Goal: Navigation & Orientation: Understand site structure

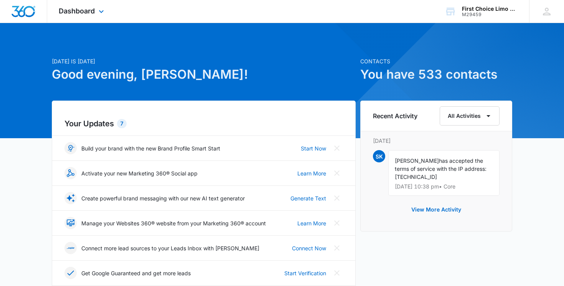
click at [89, 5] on div "Dashboard Apps Email Social Content Ads Intelligence Files Brand Settings" at bounding box center [82, 11] width 70 height 23
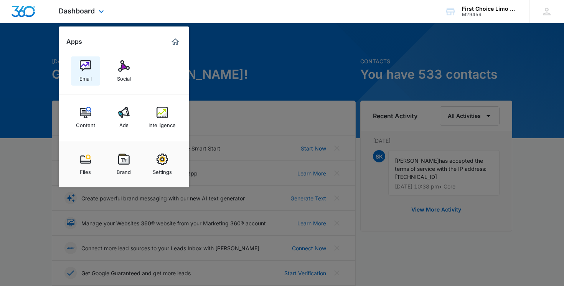
click at [87, 69] on img at bounding box center [86, 66] width 12 height 12
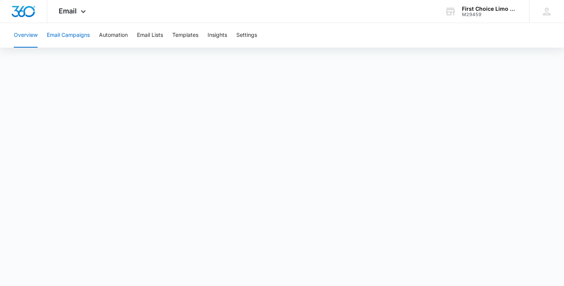
click at [77, 40] on button "Email Campaigns" at bounding box center [68, 35] width 43 height 25
click at [122, 39] on button "Automation" at bounding box center [113, 35] width 29 height 25
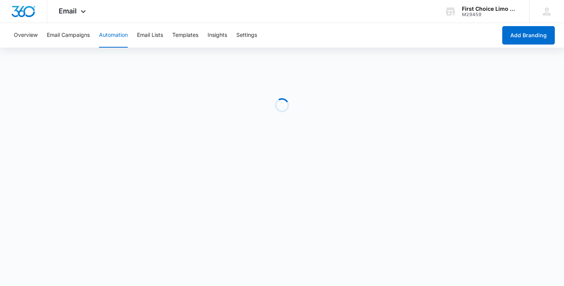
click at [200, 99] on div "Loading" at bounding box center [282, 105] width 564 height 115
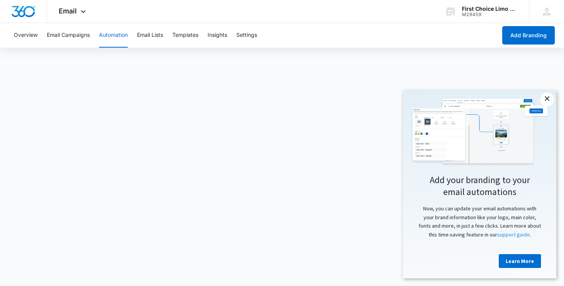
click at [543, 100] on link "×" at bounding box center [547, 99] width 14 height 14
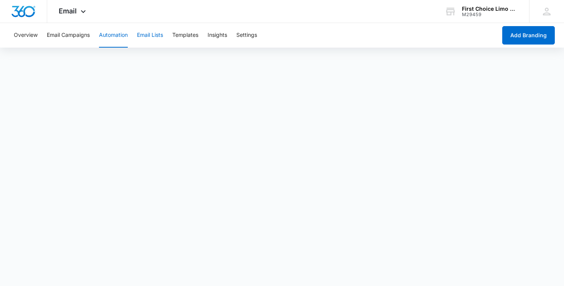
click at [155, 41] on button "Email Lists" at bounding box center [150, 35] width 26 height 25
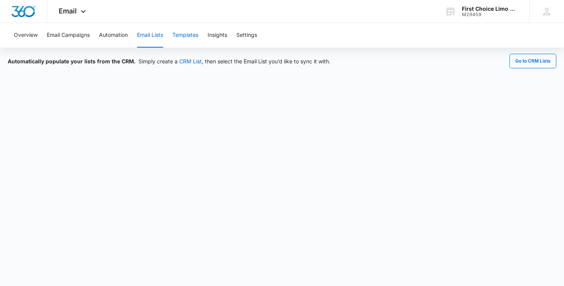
click at [178, 37] on button "Templates" at bounding box center [185, 35] width 26 height 25
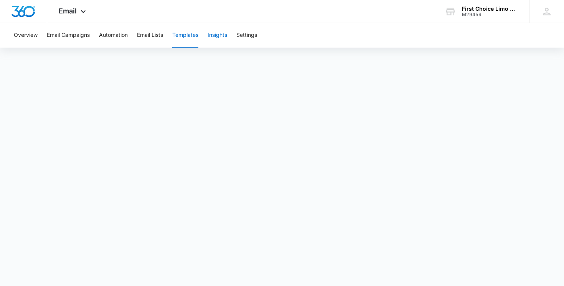
click at [213, 39] on button "Insights" at bounding box center [217, 35] width 20 height 25
click at [246, 38] on button "Settings" at bounding box center [246, 35] width 21 height 25
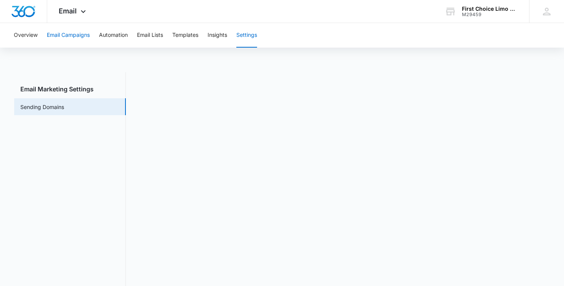
click at [83, 34] on button "Email Campaigns" at bounding box center [68, 35] width 43 height 25
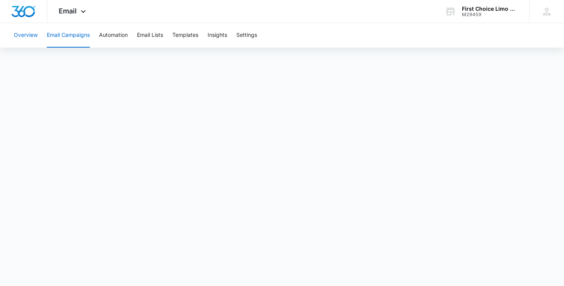
click at [15, 33] on button "Overview" at bounding box center [26, 35] width 24 height 25
click at [79, 10] on icon at bounding box center [83, 13] width 9 height 9
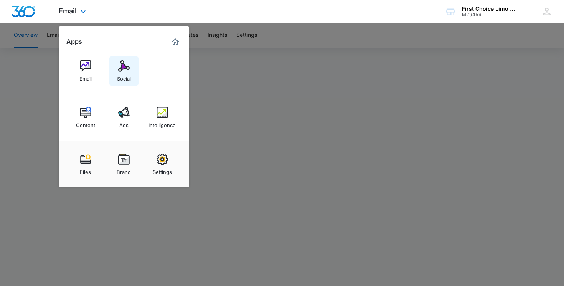
click at [112, 70] on link "Social" at bounding box center [123, 70] width 29 height 29
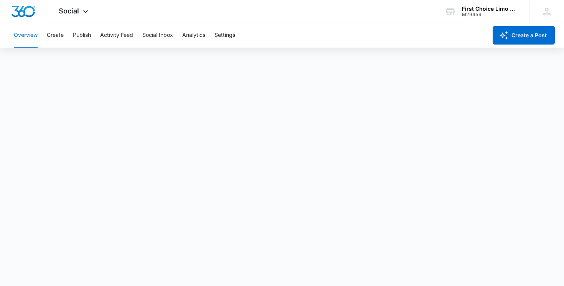
scroll to position [2, 0]
click at [52, 36] on button "Create" at bounding box center [55, 35] width 17 height 25
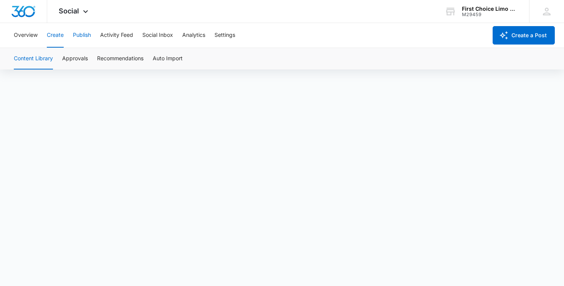
click at [81, 31] on button "Publish" at bounding box center [82, 35] width 18 height 25
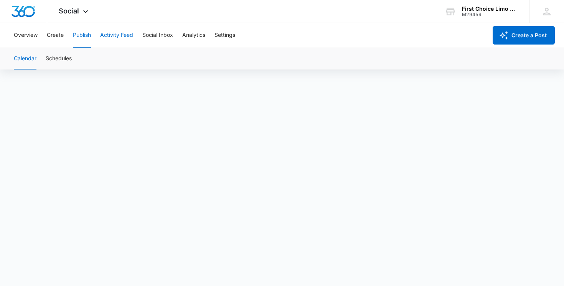
click at [133, 37] on button "Activity Feed" at bounding box center [116, 35] width 33 height 25
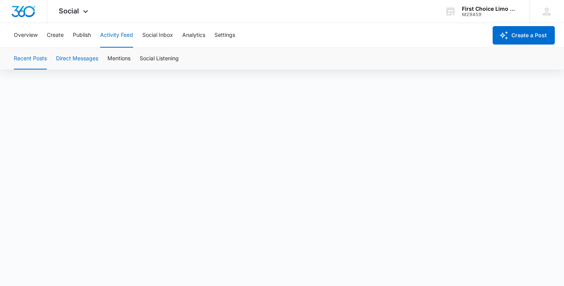
click at [96, 57] on button "Direct Messages" at bounding box center [77, 58] width 42 height 21
click at [126, 58] on button "Mentions" at bounding box center [118, 58] width 23 height 21
click at [153, 56] on button "Social Listening" at bounding box center [159, 58] width 39 height 21
click at [156, 37] on button "Social Inbox" at bounding box center [157, 35] width 31 height 25
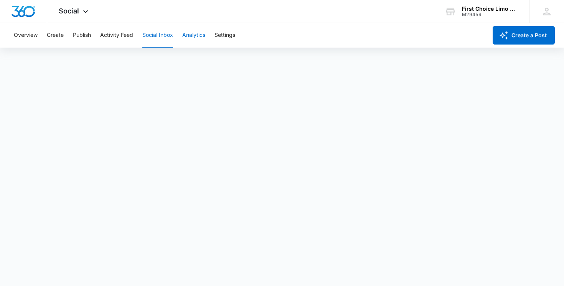
click at [189, 37] on button "Analytics" at bounding box center [193, 35] width 23 height 25
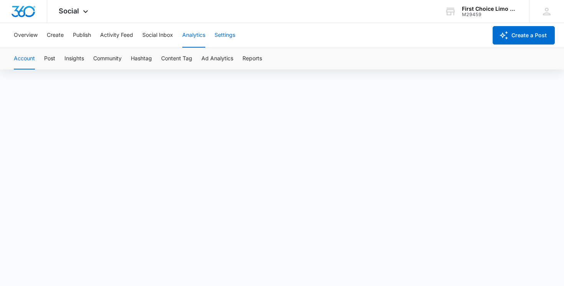
click at [228, 32] on button "Settings" at bounding box center [224, 35] width 21 height 25
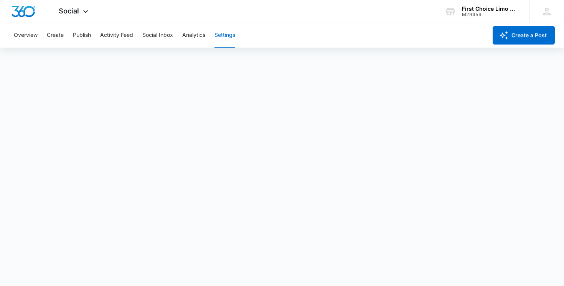
scroll to position [2, 0]
click at [81, 11] on icon at bounding box center [85, 13] width 9 height 9
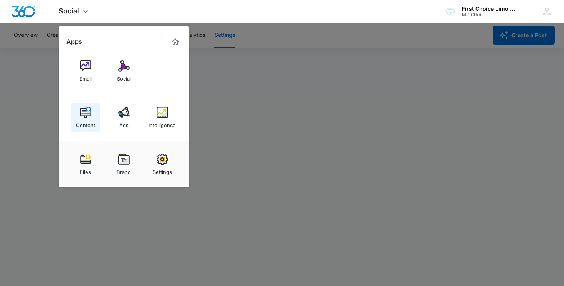
click at [86, 121] on div "Content" at bounding box center [85, 123] width 19 height 10
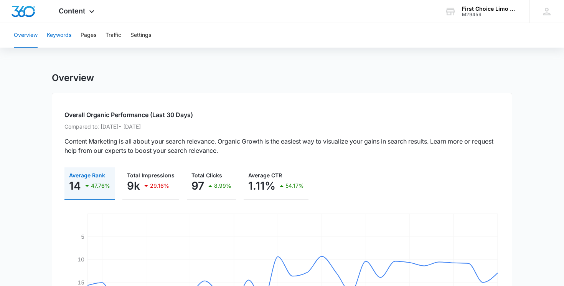
click at [56, 39] on button "Keywords" at bounding box center [59, 35] width 25 height 25
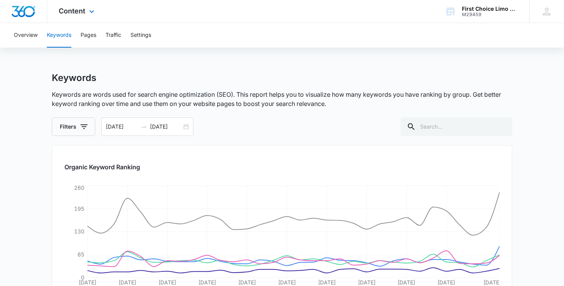
click at [79, 6] on div "Content Apps Email Social Content Ads Intelligence Files Brand Settings" at bounding box center [77, 11] width 61 height 23
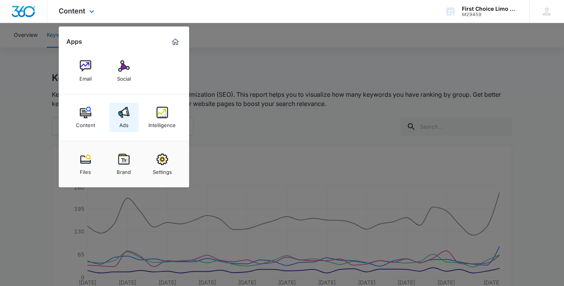
click at [121, 119] on div "Ads" at bounding box center [123, 123] width 9 height 10
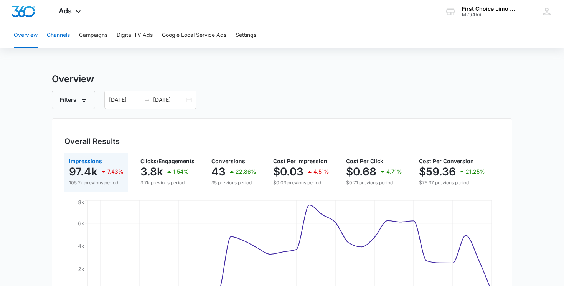
click at [65, 35] on button "Channels" at bounding box center [58, 35] width 23 height 25
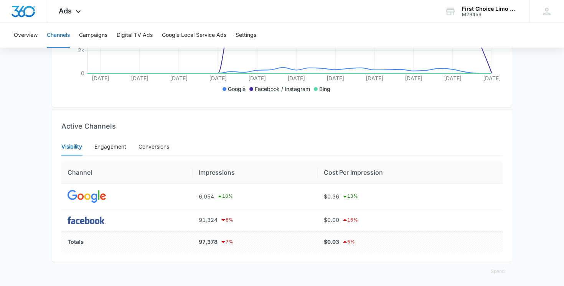
scroll to position [222, 0]
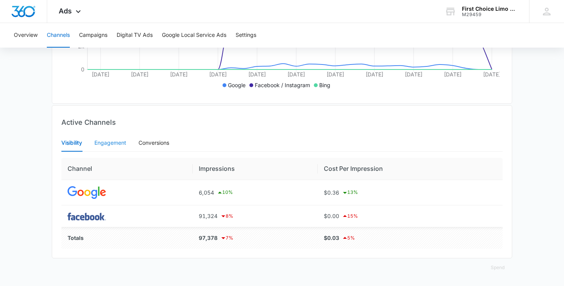
click at [109, 148] on div "Engagement" at bounding box center [110, 143] width 32 height 18
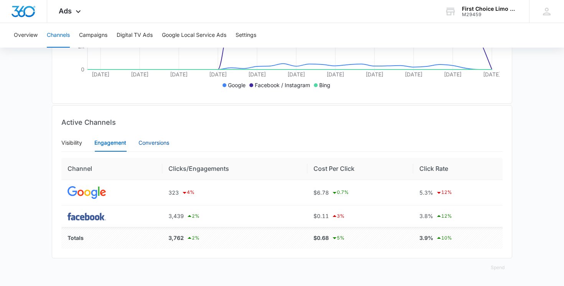
click at [145, 146] on div "Conversions" at bounding box center [153, 142] width 31 height 8
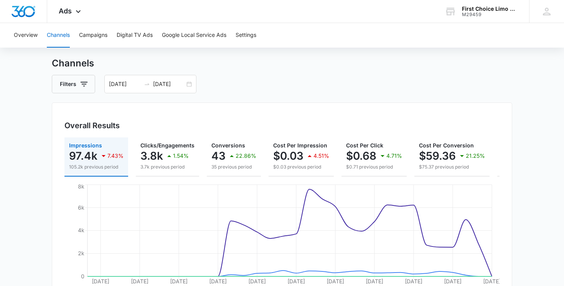
scroll to position [0, 0]
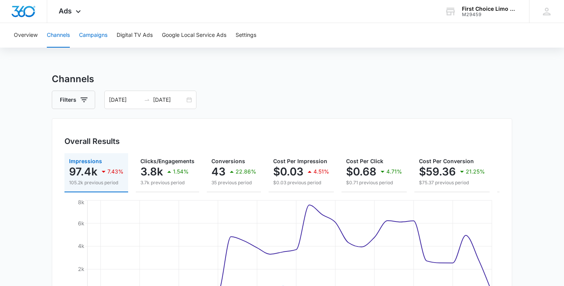
click at [92, 39] on button "Campaigns" at bounding box center [93, 35] width 28 height 25
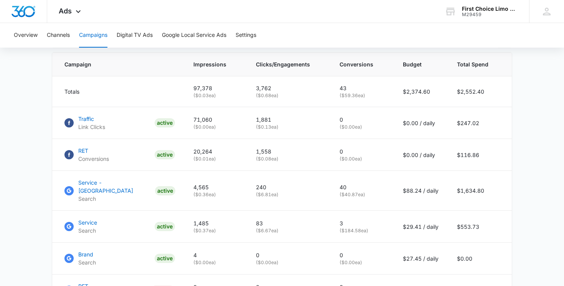
scroll to position [324, 0]
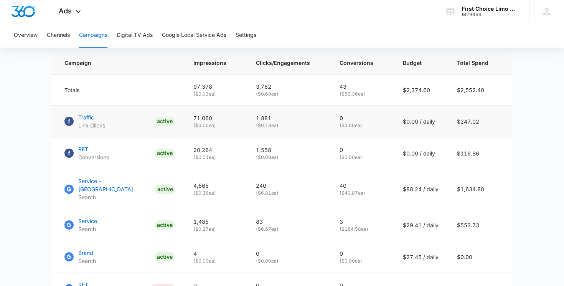
click at [89, 115] on p "Traffic" at bounding box center [91, 117] width 27 height 8
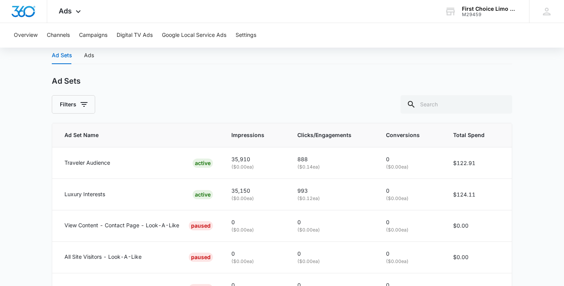
scroll to position [318, 0]
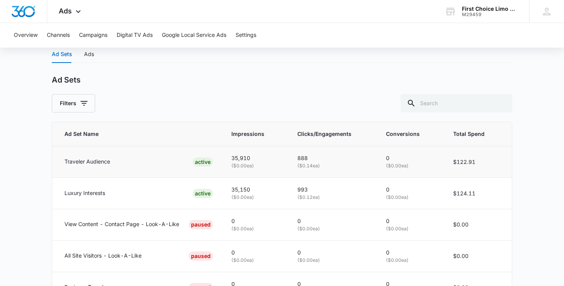
click at [135, 163] on div "Traveler Audience ACTIVE" at bounding box center [138, 161] width 148 height 9
click at [101, 163] on p "Traveler Audience" at bounding box center [87, 161] width 46 height 8
click at [341, 159] on p "888" at bounding box center [332, 158] width 70 height 8
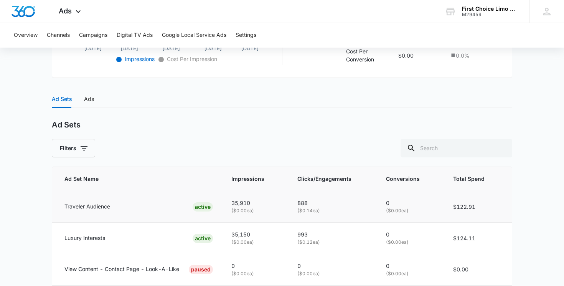
scroll to position [268, 0]
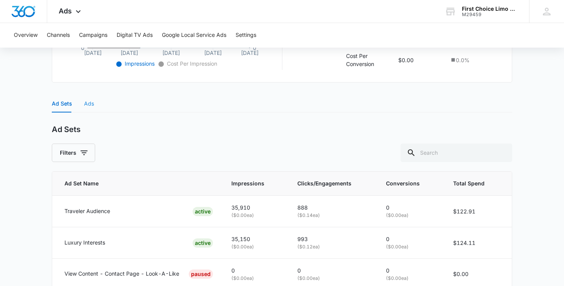
click at [90, 109] on div "Ads" at bounding box center [89, 104] width 10 height 18
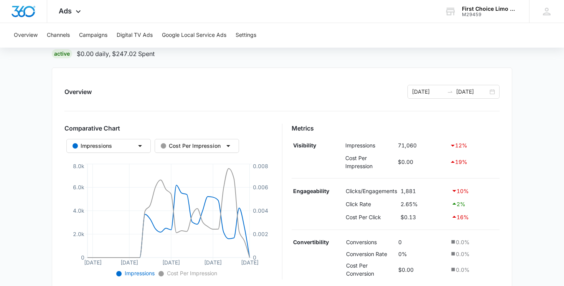
scroll to position [0, 0]
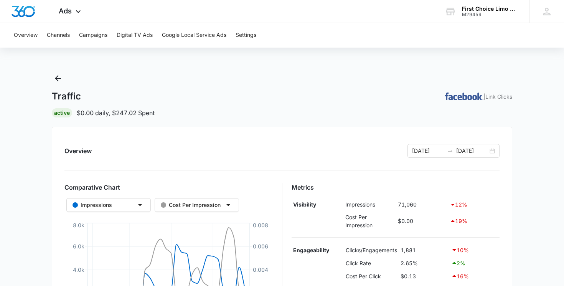
click at [498, 97] on p "| Link Clicks" at bounding box center [497, 96] width 29 height 8
click at [58, 79] on icon "Back" at bounding box center [57, 78] width 9 height 9
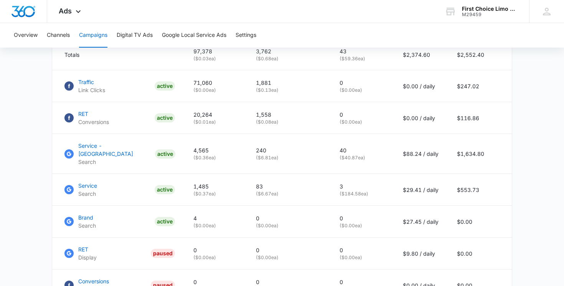
scroll to position [363, 0]
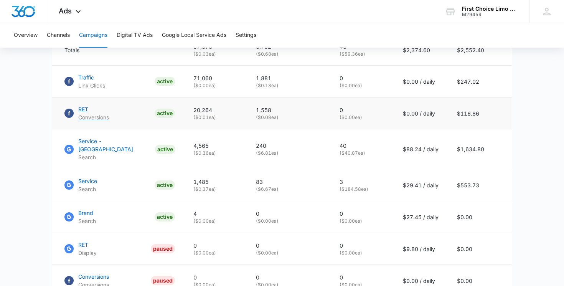
click at [82, 111] on p "RET" at bounding box center [93, 109] width 31 height 8
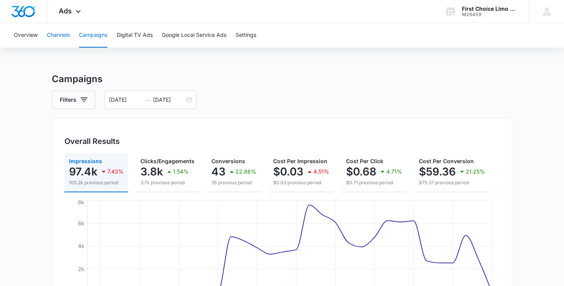
click at [70, 35] on button "Channels" at bounding box center [58, 35] width 23 height 25
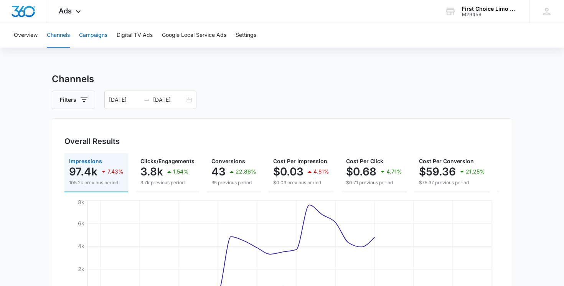
click at [100, 38] on button "Campaigns" at bounding box center [93, 35] width 28 height 25
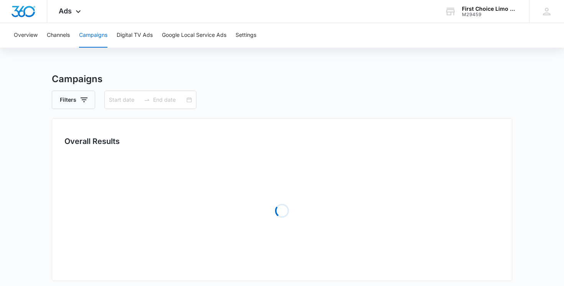
type input "[DATE]"
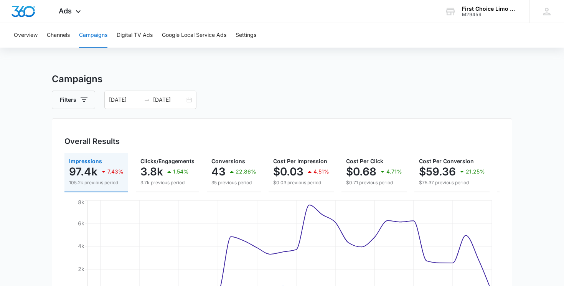
click at [135, 30] on button "Digital TV Ads" at bounding box center [135, 35] width 36 height 25
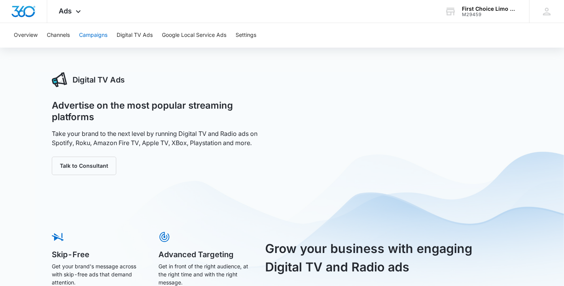
click at [85, 34] on button "Campaigns" at bounding box center [93, 35] width 28 height 25
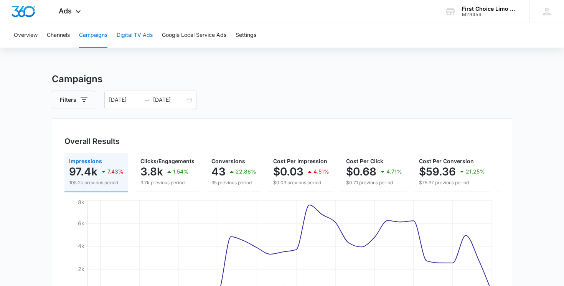
click at [133, 36] on button "Digital TV Ads" at bounding box center [135, 35] width 36 height 25
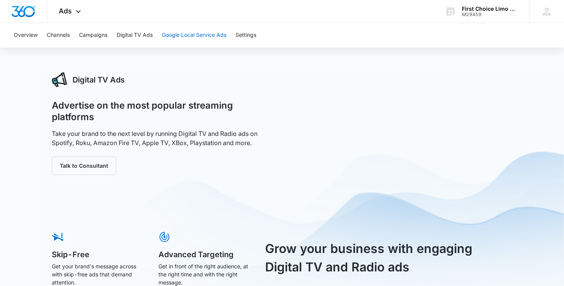
click at [197, 42] on button "Google Local Service Ads" at bounding box center [194, 35] width 64 height 25
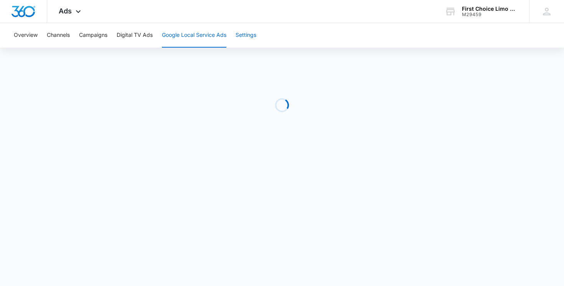
click at [248, 36] on button "Settings" at bounding box center [245, 35] width 21 height 25
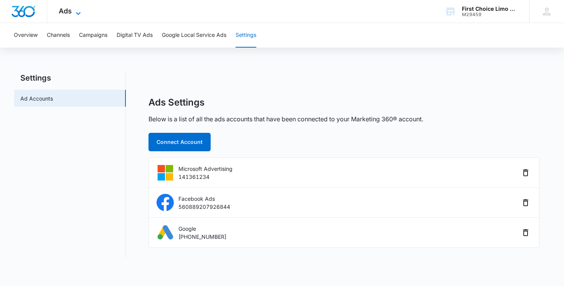
click at [70, 11] on span "Ads" at bounding box center [65, 11] width 13 height 8
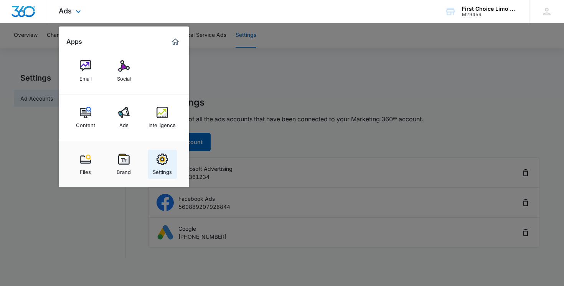
click at [154, 161] on link "Settings" at bounding box center [162, 164] width 29 height 29
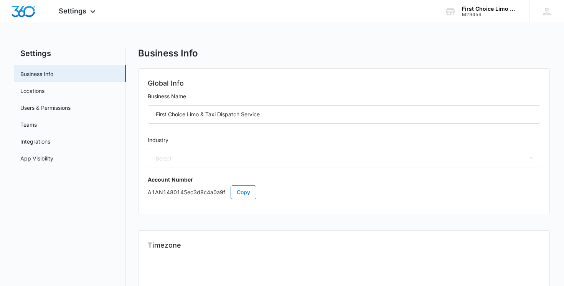
select select "33"
select select "US"
select select "America/New_York"
click at [71, 107] on link "Users & Permissions" at bounding box center [45, 108] width 50 height 8
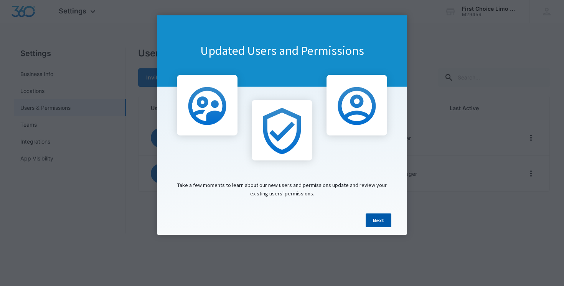
click at [383, 222] on link "Next" at bounding box center [378, 220] width 26 height 14
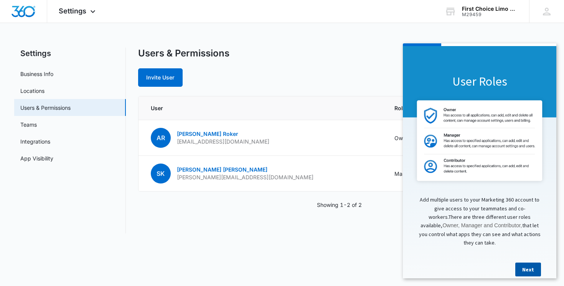
click at [522, 262] on link "Next" at bounding box center [528, 269] width 26 height 14
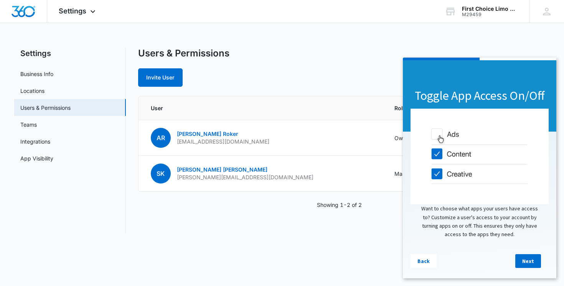
click at [522, 262] on link "Next" at bounding box center [528, 261] width 26 height 14
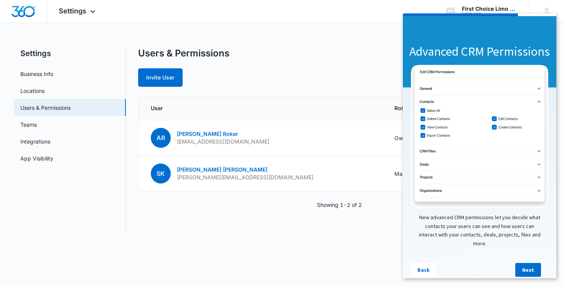
click at [522, 263] on link "Next" at bounding box center [528, 270] width 26 height 14
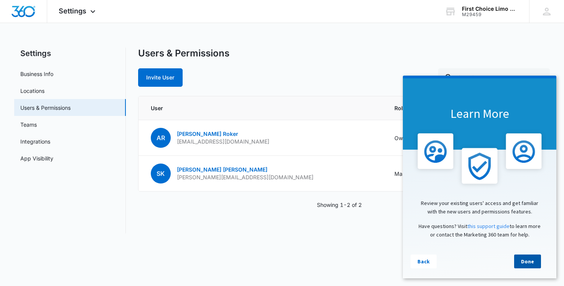
click at [522, 262] on link "Done" at bounding box center [527, 261] width 27 height 14
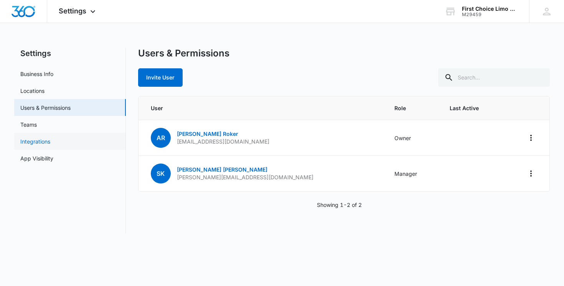
click at [50, 143] on link "Integrations" at bounding box center [35, 141] width 30 height 8
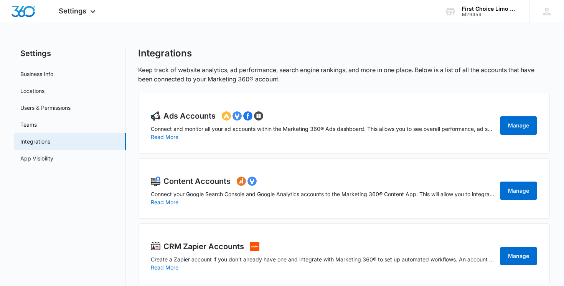
scroll to position [12, 0]
